Goal: Task Accomplishment & Management: Manage account settings

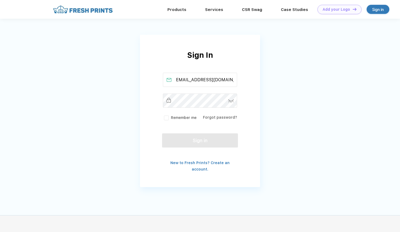
scroll to position [0, 5]
type input "[EMAIL_ADDRESS][DOMAIN_NAME]"
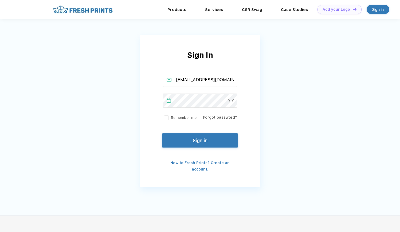
click at [230, 100] on img at bounding box center [231, 100] width 6 height 3
click at [169, 117] on label "Remember me" at bounding box center [180, 118] width 34 height 6
click at [0, 0] on input "Remember me" at bounding box center [0, 0] width 0 height 0
click at [183, 143] on button "Sign in" at bounding box center [200, 139] width 76 height 14
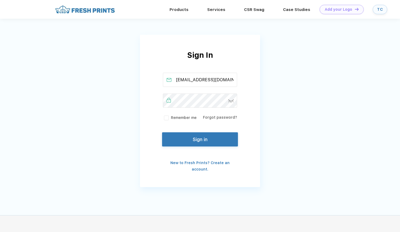
click at [172, 138] on button "Sign in" at bounding box center [200, 139] width 76 height 14
